Goal: Task Accomplishment & Management: Manage account settings

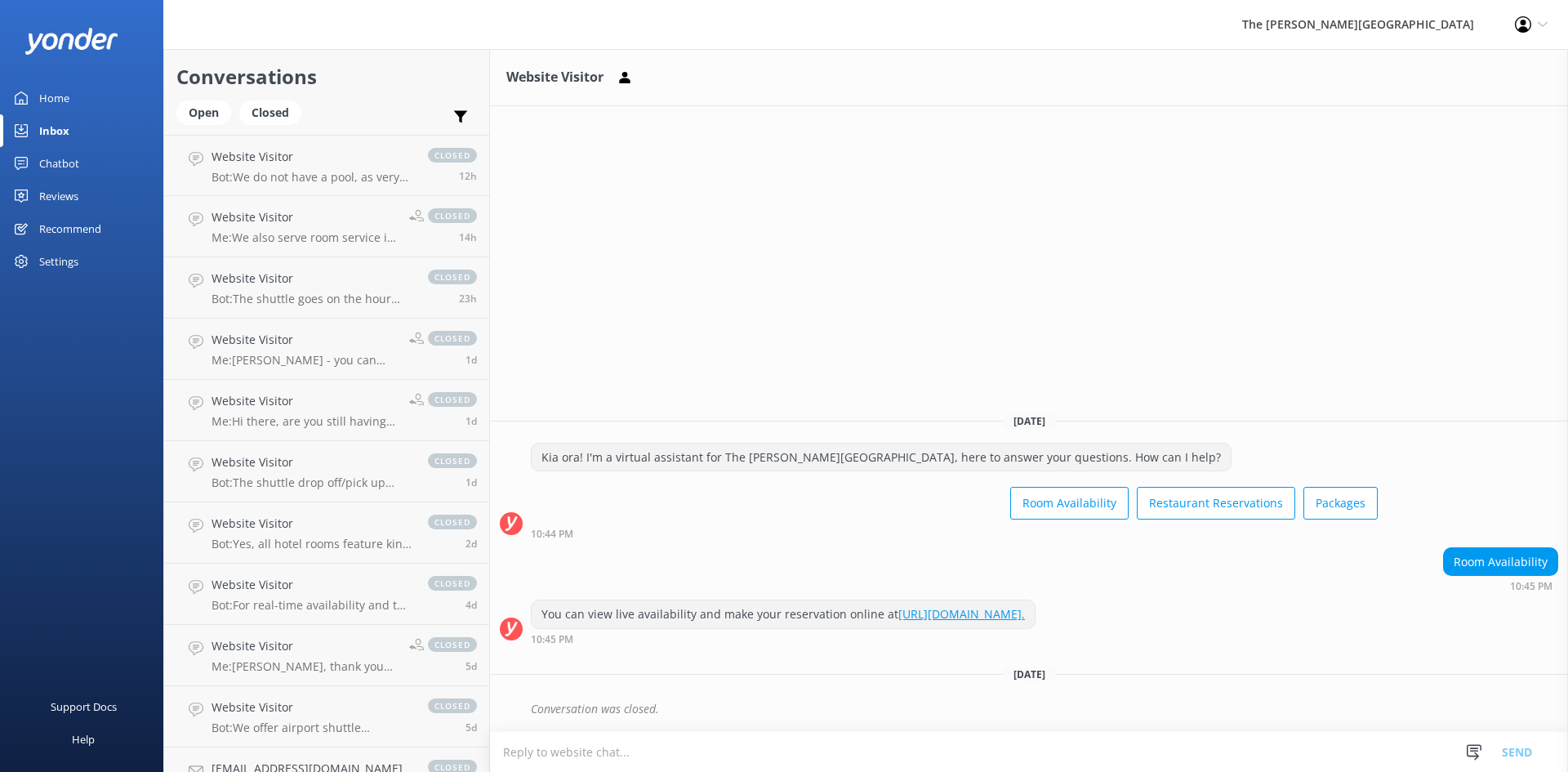
click at [69, 139] on link "Inbox" at bounding box center [81, 131] width 163 height 33
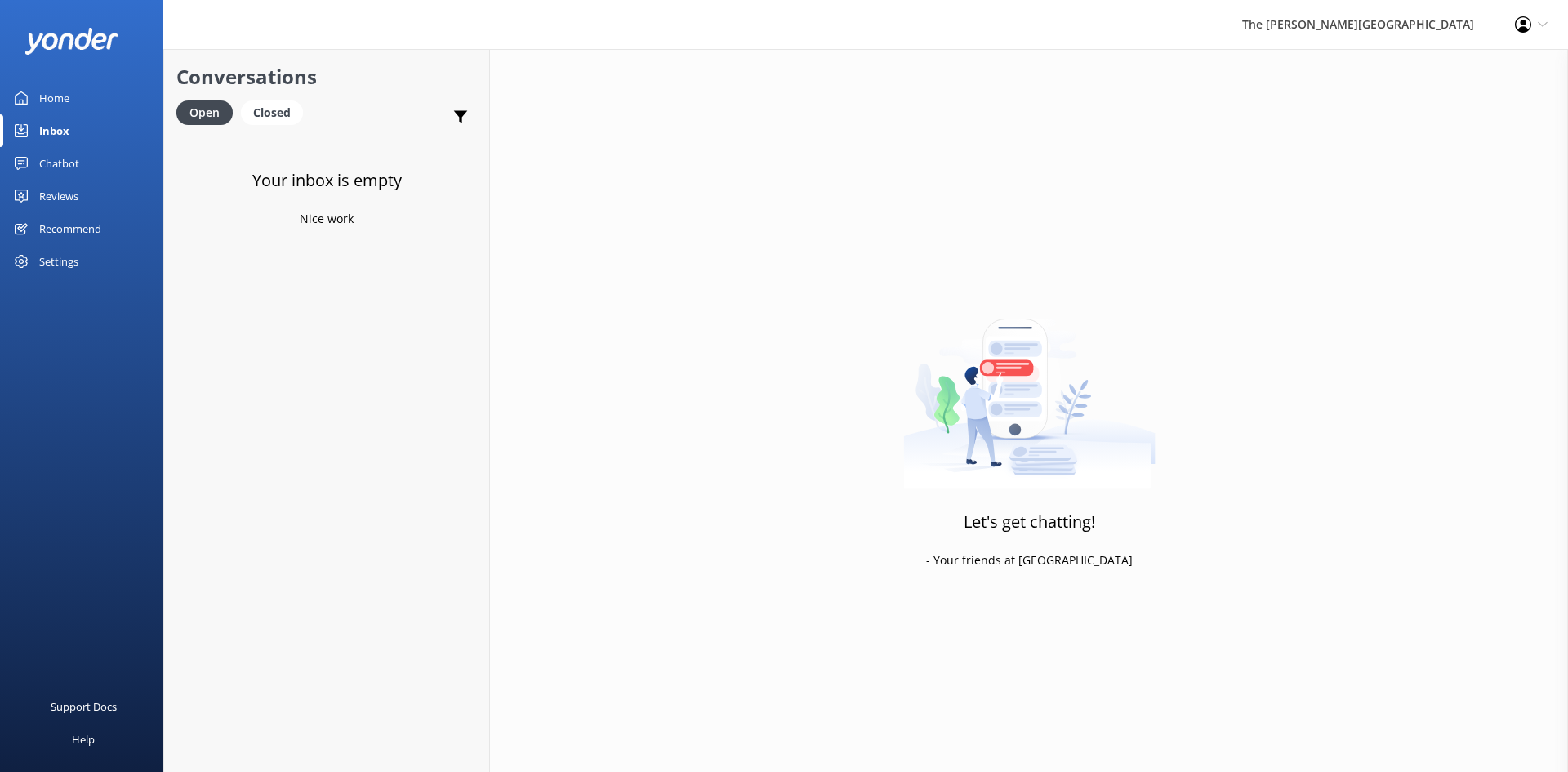
click at [69, 137] on link "Inbox" at bounding box center [81, 131] width 163 height 33
click at [67, 104] on div "Home" at bounding box center [54, 98] width 30 height 33
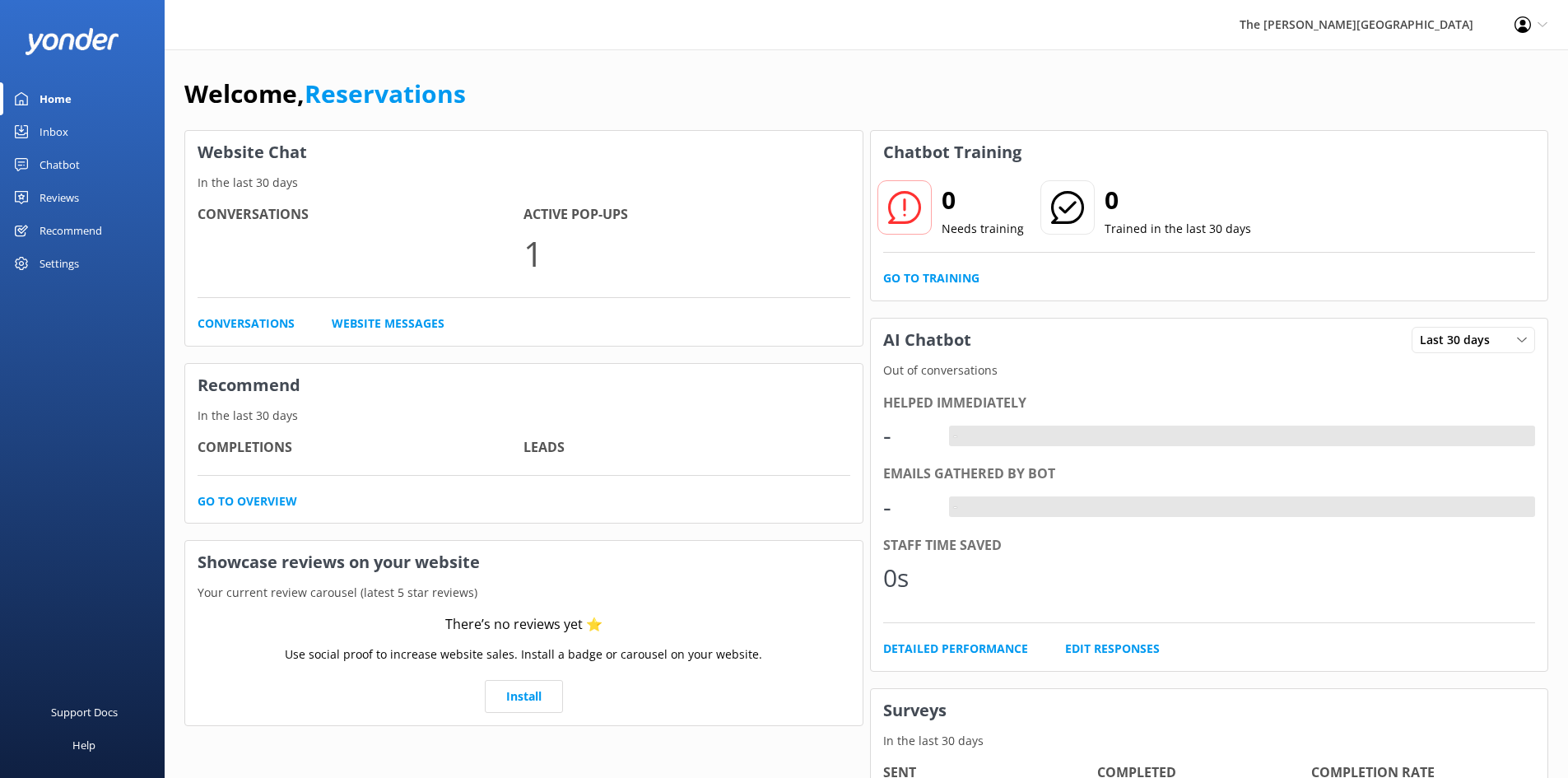
click at [56, 132] on div "Inbox" at bounding box center [53, 132] width 28 height 33
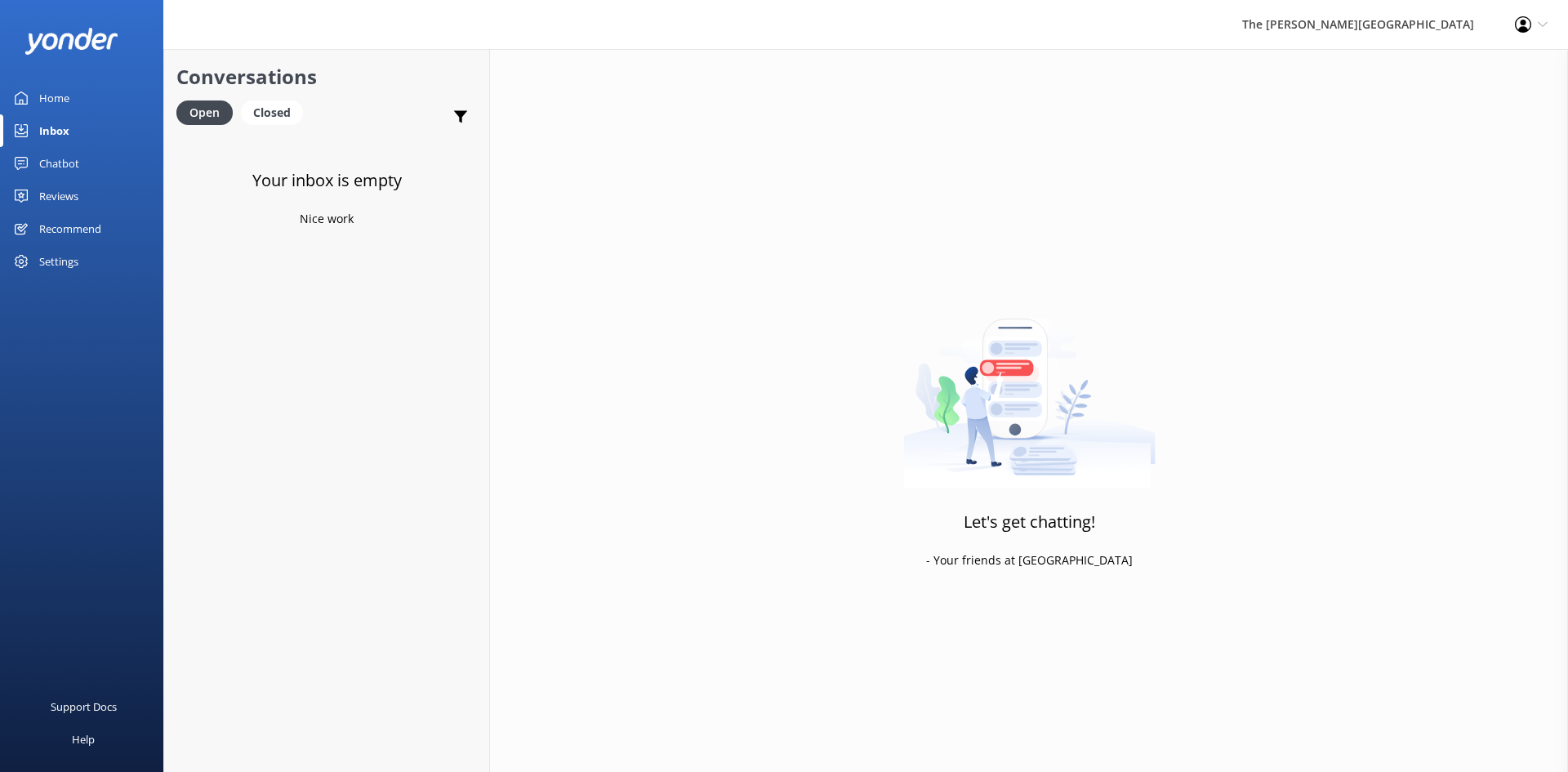
click at [1244, 360] on div "Let's get chatting! - Your friends at Yonder" at bounding box center [1029, 435] width 1078 height 772
